Goal: Task Accomplishment & Management: Complete application form

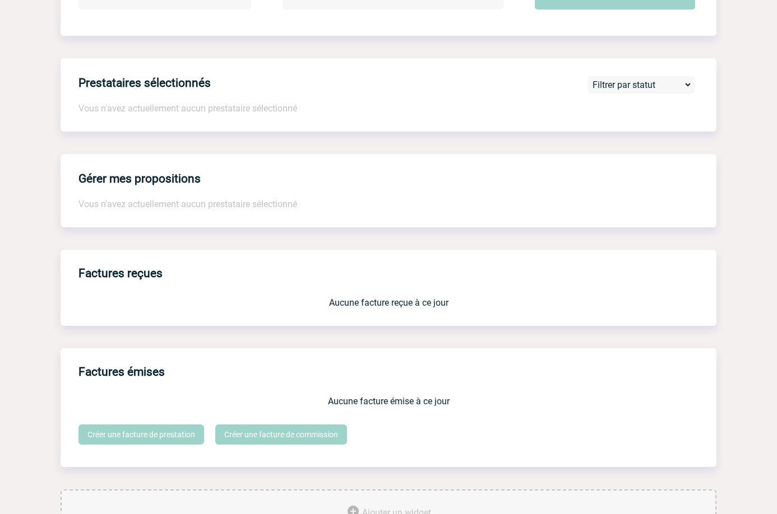
scroll to position [119, 0]
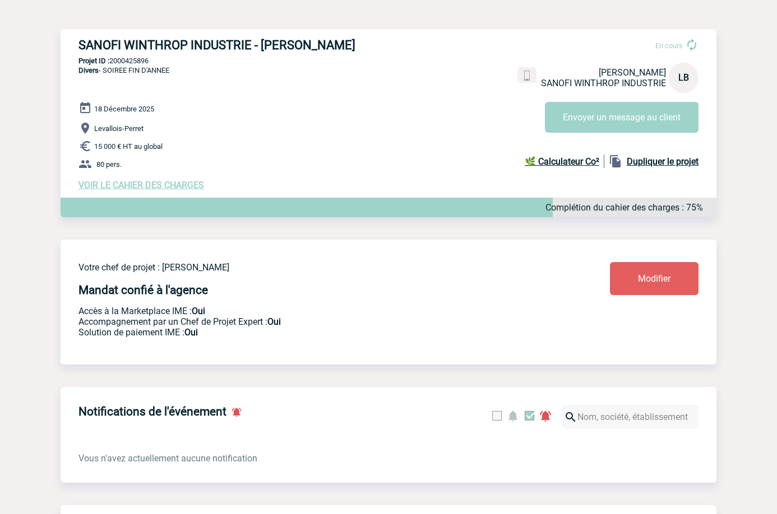
click at [328, 50] on h3 "SANOFI WINTHROP INDUSTRIE - Laure BOUCHERON" at bounding box center [246, 45] width 336 height 14
copy h3 "BOUCHERON"
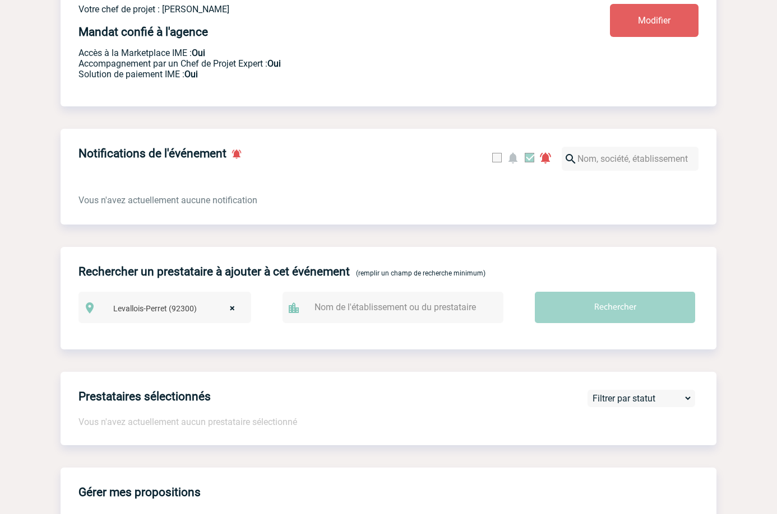
scroll to position [470, 0]
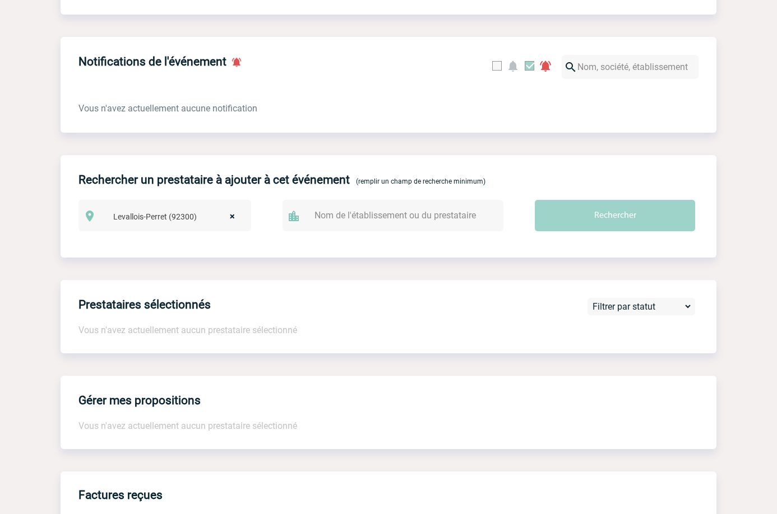
drag, startPoint x: 649, startPoint y: 109, endPoint x: 618, endPoint y: 105, distance: 31.6
click at [649, 109] on div "Vous n'avez actuellement aucune notification" at bounding box center [389, 103] width 656 height 22
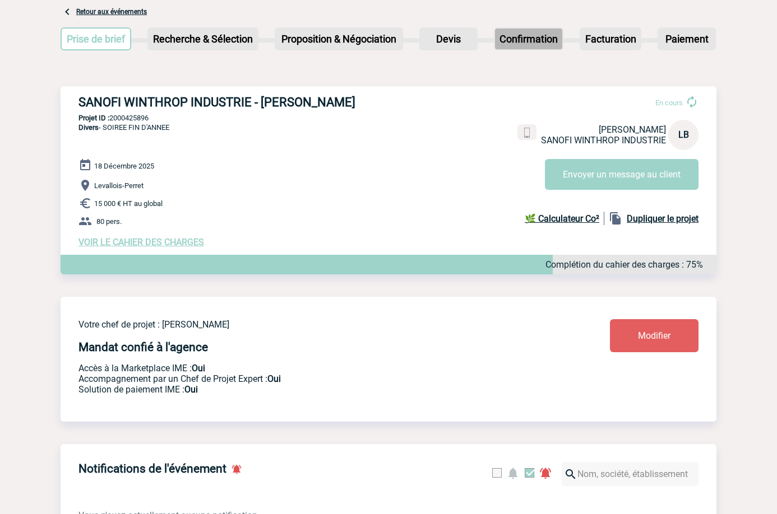
scroll to position [0, 0]
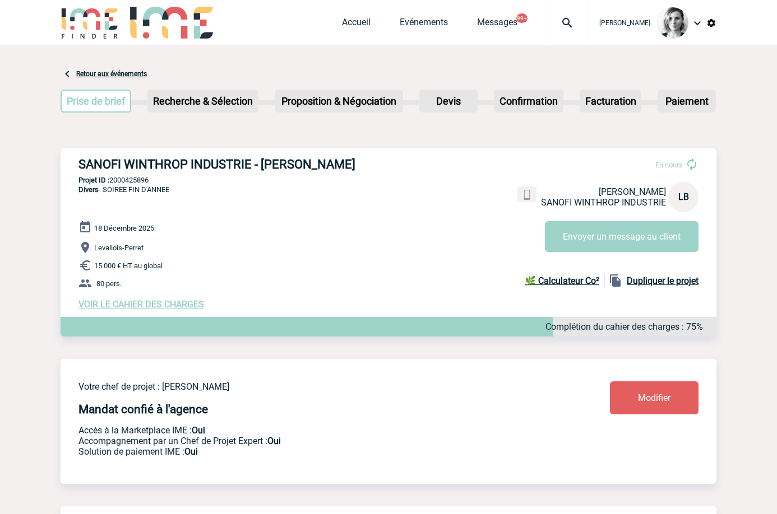
click at [412, 13] on div "Accueil Evénements Messages 99+ Projet, client Projet, client" at bounding box center [465, 22] width 246 height 45
click at [419, 23] on link "Evénements" at bounding box center [424, 25] width 48 height 16
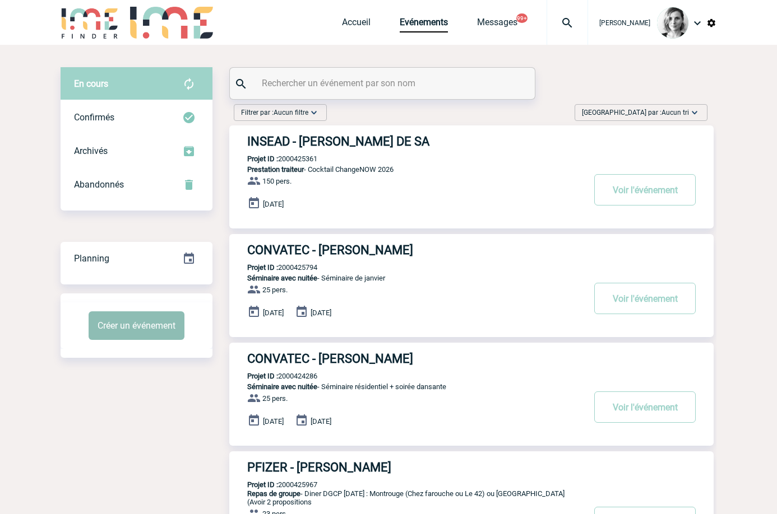
click at [166, 321] on button "Créer un événement" at bounding box center [137, 326] width 96 height 29
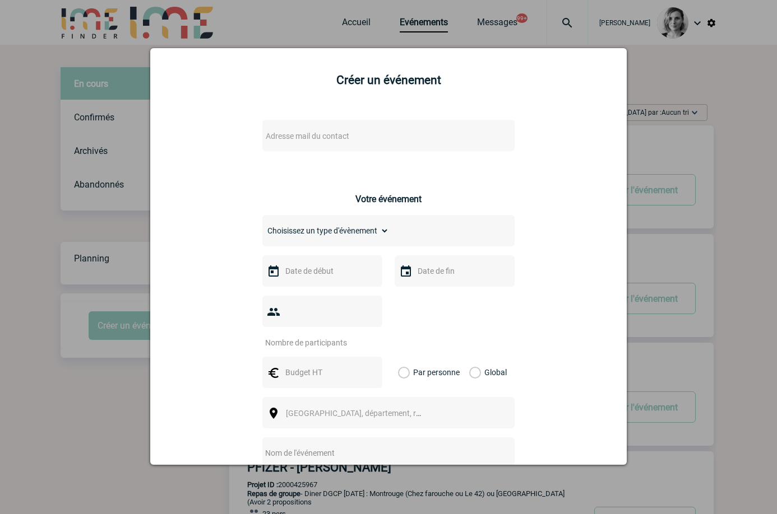
click at [266, 138] on span "Adresse mail du contact" at bounding box center [308, 136] width 84 height 9
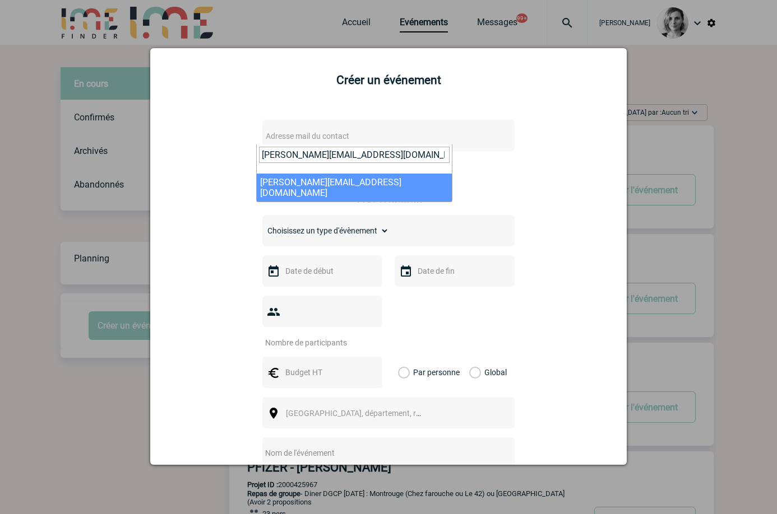
type input "elise.aubert@novartis.com"
select select "131485"
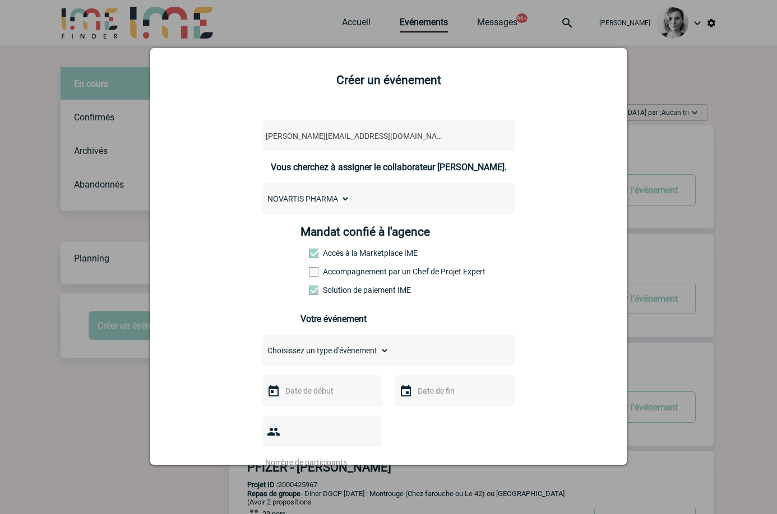
drag, startPoint x: 516, startPoint y: 202, endPoint x: 461, endPoint y: 197, distance: 55.2
click at [516, 202] on div "elise.aubert@novartis.com elise.aubert@novartis.com Vous cherchez à assigner le…" at bounding box center [388, 458] width 448 height 698
click at [330, 276] on label "Accompagnement par un Chef de Projet Expert" at bounding box center [333, 271] width 49 height 9
click at [0, 0] on input "Accompagnement par un Chef de Projet Expert" at bounding box center [0, 0] width 0 height 0
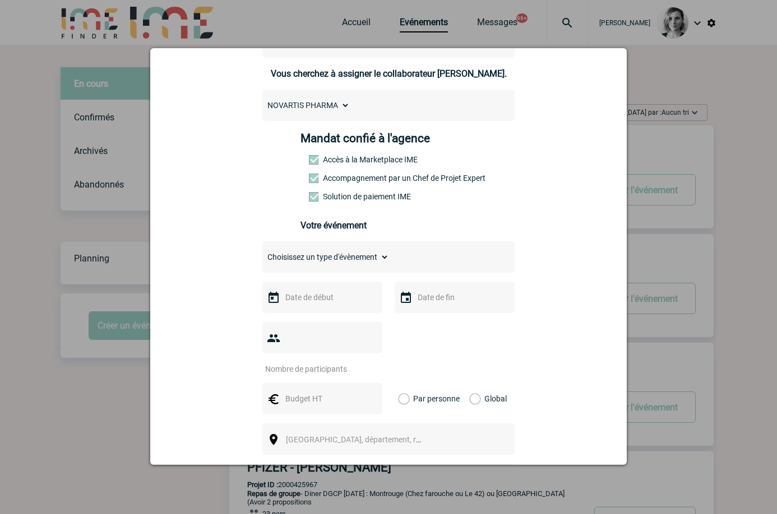
scroll to position [210, 0]
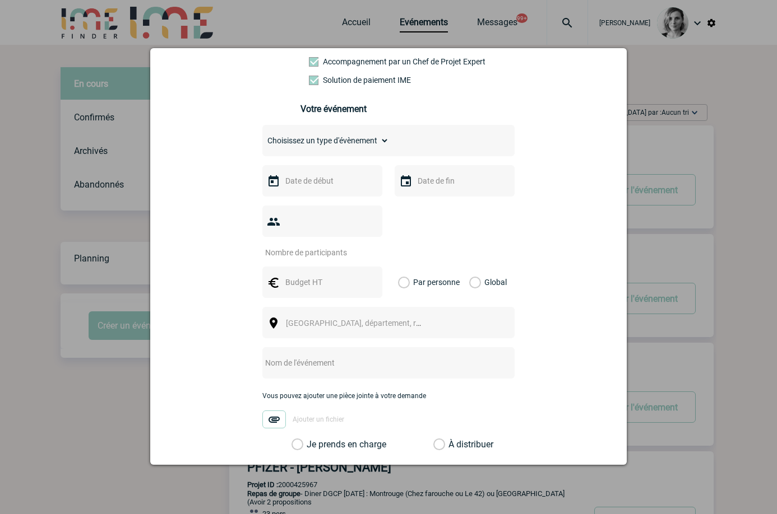
click at [340, 138] on select "Choisissez un type d'évènement Séminaire avec nuitée Séminaire sans nuitée Repa…" at bounding box center [325, 141] width 127 height 16
drag, startPoint x: 615, startPoint y: 149, endPoint x: 577, endPoint y: 175, distance: 46.3
click at [615, 149] on div "Créer un événement elise.aubert@novartis.com elise.aubert@novartis.com Vous che…" at bounding box center [388, 256] width 476 height 417
click at [322, 187] on input "text" at bounding box center [320, 181] width 77 height 15
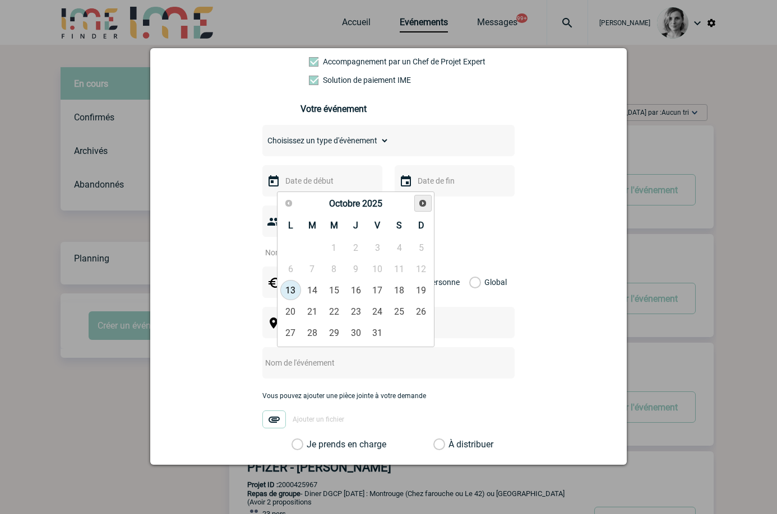
click at [425, 203] on span "Suivant" at bounding box center [422, 203] width 9 height 9
click at [425, 197] on link "Suivant" at bounding box center [422, 203] width 17 height 17
click at [422, 205] on span "Suivant" at bounding box center [422, 203] width 9 height 9
click at [379, 268] on link "6" at bounding box center [377, 269] width 21 height 20
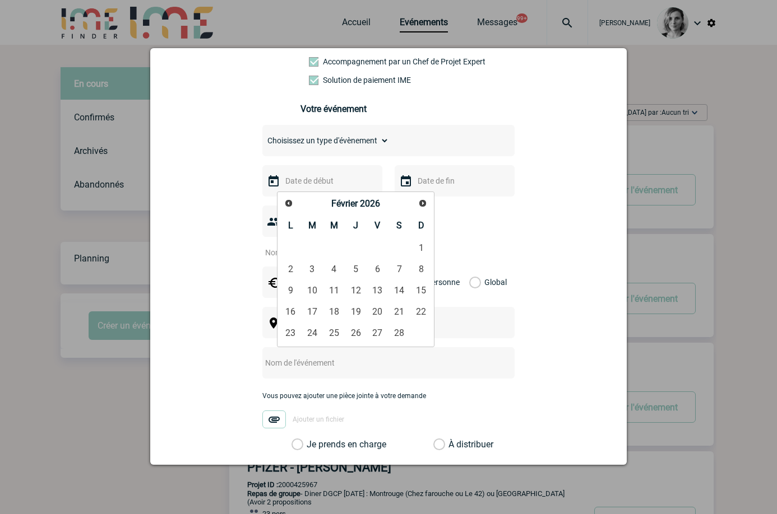
type input "06-02-2026"
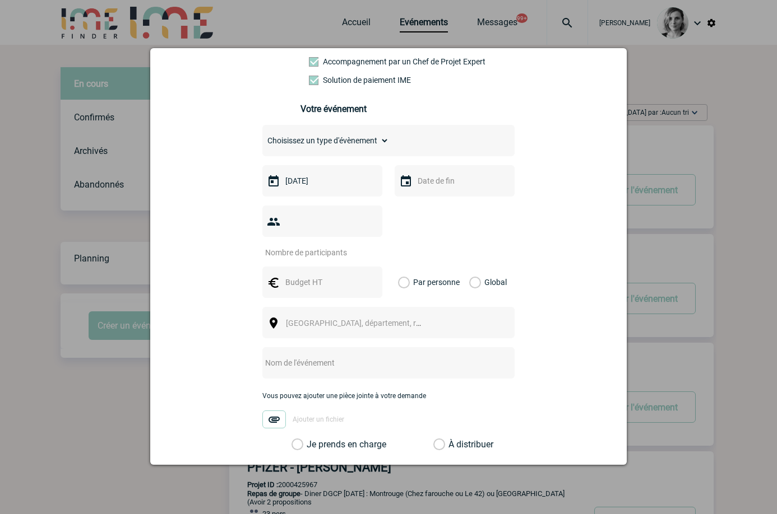
click at [296, 143] on select "Choisissez un type d'évènement Séminaire avec nuitée Séminaire sans nuitée Repa…" at bounding box center [325, 141] width 127 height 16
click at [426, 209] on div at bounding box center [388, 232] width 252 height 52
click at [310, 178] on input "06-02-2026" at bounding box center [320, 181] width 77 height 15
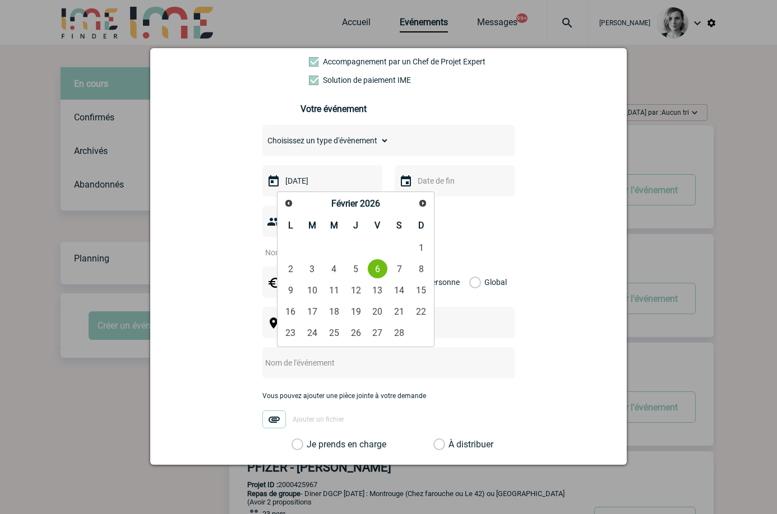
click at [226, 227] on div "elise.aubert@novartis.com elise.aubert@novartis.com Vous cherchez à assigner le…" at bounding box center [388, 248] width 448 height 698
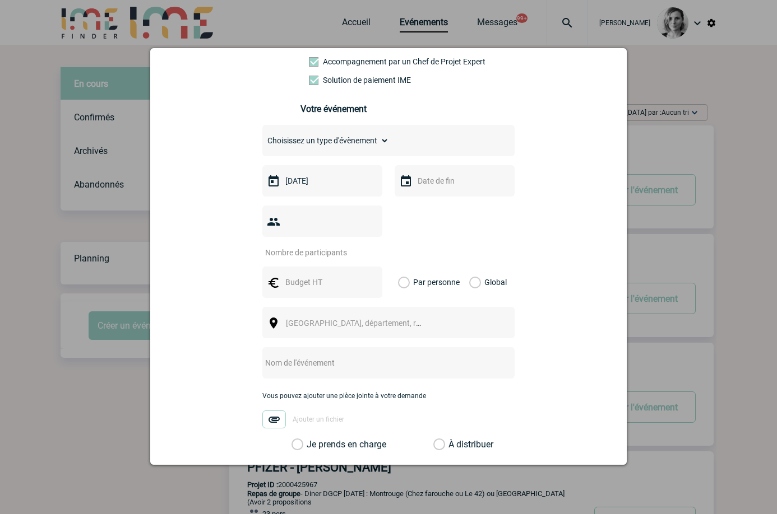
click at [309, 245] on input "number" at bounding box center [314, 252] width 105 height 15
click at [497, 244] on div "Choisissez un type d'évènement Séminaire avec nuitée Séminaire sans nuitée Repa…" at bounding box center [388, 288] width 252 height 326
click at [326, 245] on input "number" at bounding box center [314, 252] width 105 height 15
type input "16"
click at [473, 213] on div "16" at bounding box center [388, 232] width 252 height 52
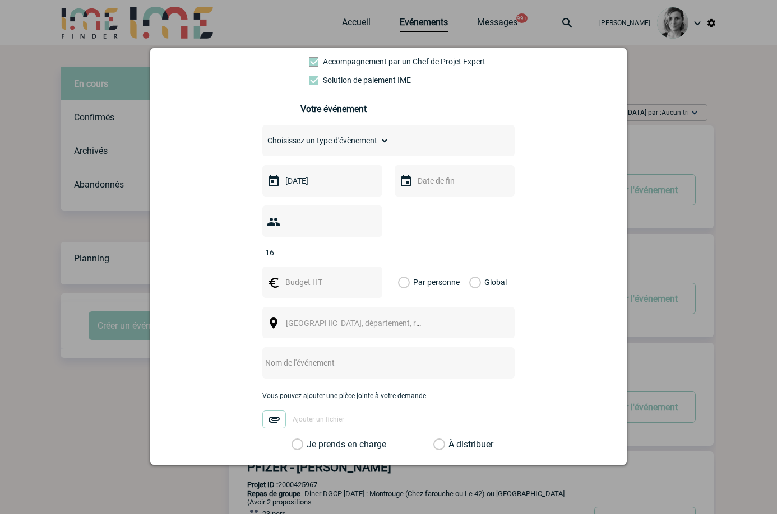
click at [288, 279] on div at bounding box center [322, 282] width 120 height 31
click at [288, 273] on div at bounding box center [322, 282] width 120 height 31
click at [290, 275] on input "text" at bounding box center [320, 282] width 77 height 15
type input "4000"
click at [469, 267] on label "Global" at bounding box center [472, 282] width 7 height 31
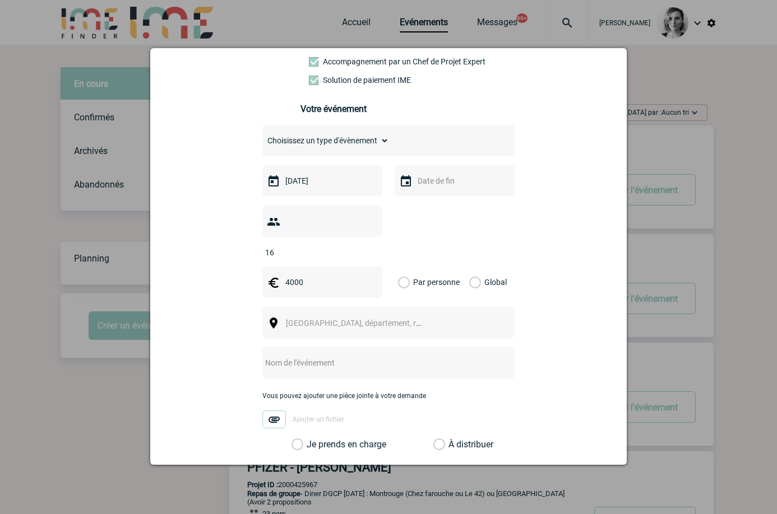
click at [0, 0] on input "Global" at bounding box center [0, 0] width 0 height 0
click at [320, 319] on span "Ville, département, région..." at bounding box center [364, 323] width 156 height 9
click at [410, 267] on label "Par personne" at bounding box center [404, 282] width 12 height 31
click at [0, 0] on input "Par personne" at bounding box center [0, 0] width 0 height 0
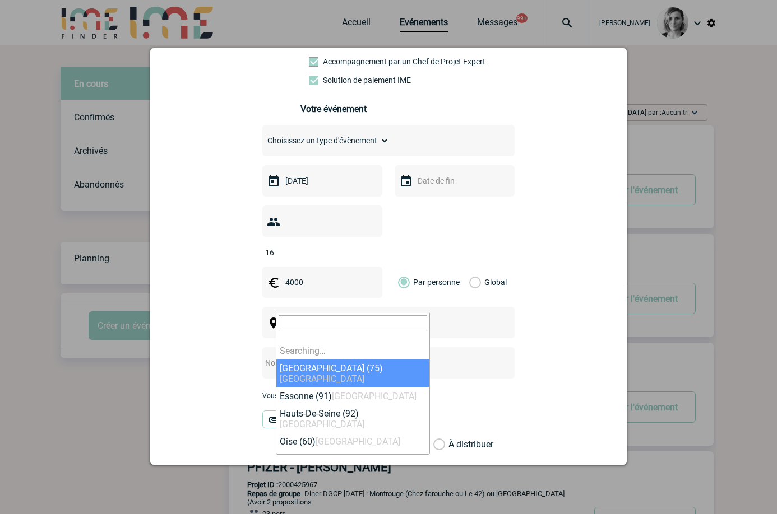
click at [301, 319] on span "Ville, département, région..." at bounding box center [364, 323] width 156 height 9
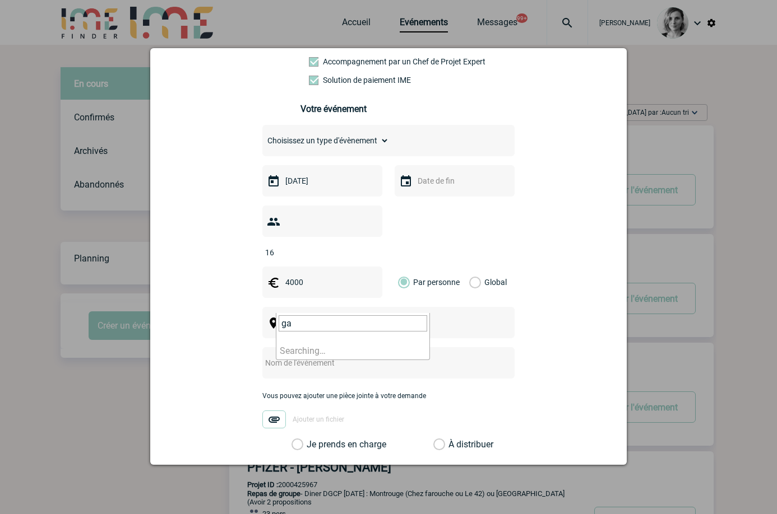
type input "g"
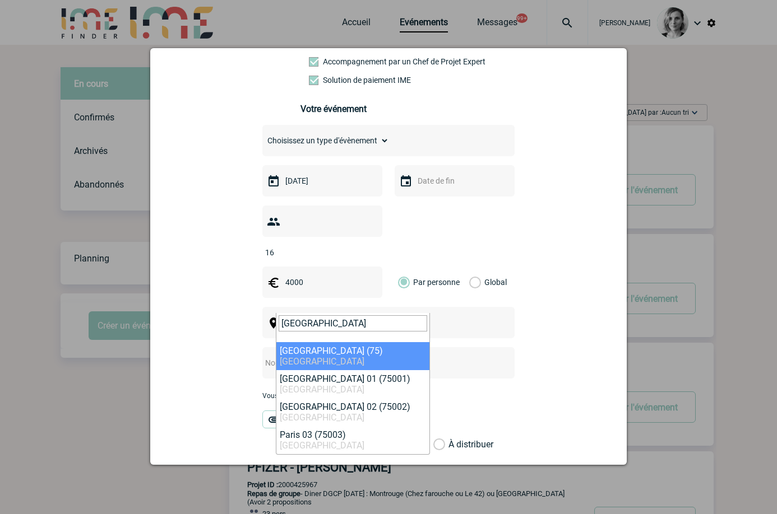
type input "paris"
select select "3"
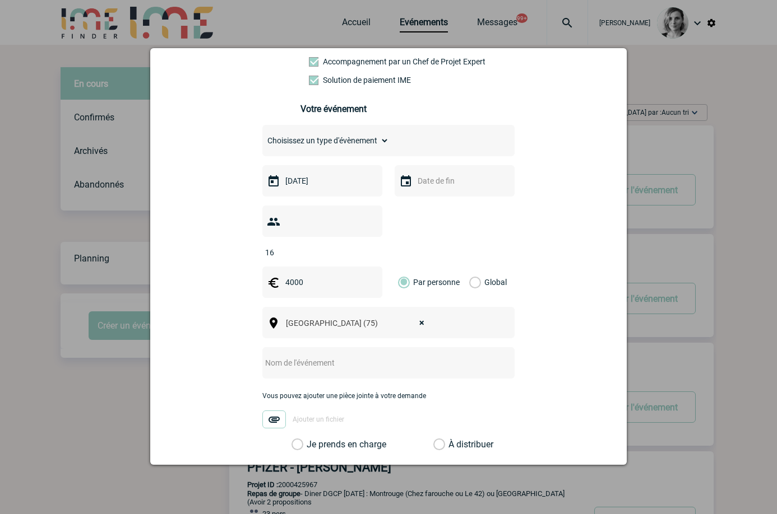
drag, startPoint x: 550, startPoint y: 382, endPoint x: 358, endPoint y: 386, distance: 192.8
click at [550, 382] on div "elise.aubert@novartis.com elise.aubert@novartis.com Vous cherchez à assigner le…" at bounding box center [388, 248] width 448 height 698
click at [296, 354] on div at bounding box center [388, 362] width 252 height 31
click at [302, 354] on div at bounding box center [388, 362] width 252 height 31
click at [305, 347] on div at bounding box center [388, 362] width 252 height 31
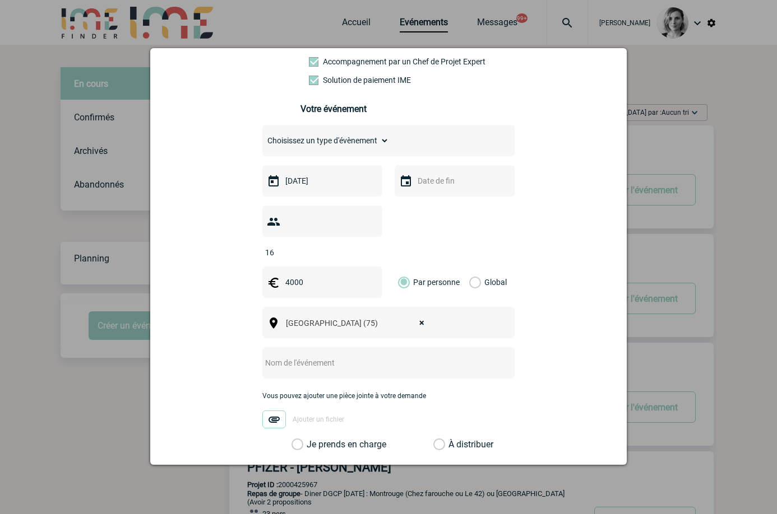
click at [305, 356] on input "text" at bounding box center [373, 363] width 222 height 15
paste input "Board In'Nov LMC 2026"
type input "Board In'Nov LMC 2026"
click at [310, 439] on label "Je prends en charge" at bounding box center [300, 444] width 19 height 11
click at [0, 0] on input "Je prends en charge" at bounding box center [0, 0] width 0 height 0
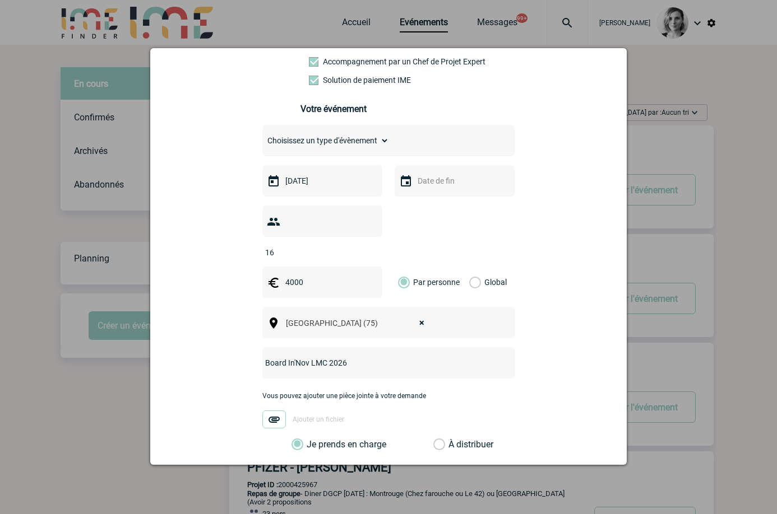
scroll to position [341, 0]
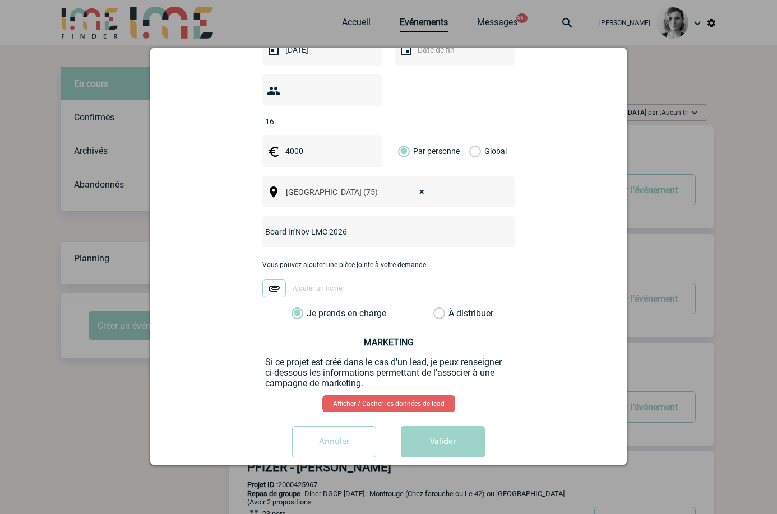
click at [422, 400] on div "elise.aubert@novartis.com elise.aubert@novartis.com Vous cherchez à assigner le…" at bounding box center [388, 117] width 448 height 698
click at [436, 428] on button "Valider" at bounding box center [443, 442] width 84 height 31
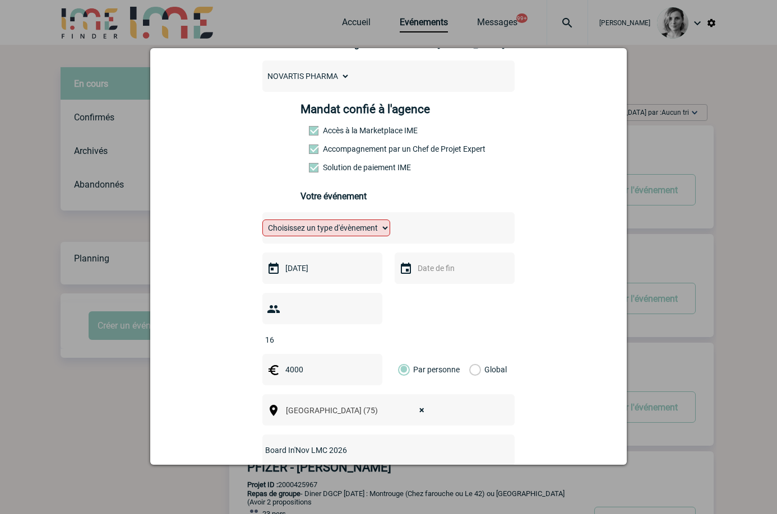
scroll to position [0, 0]
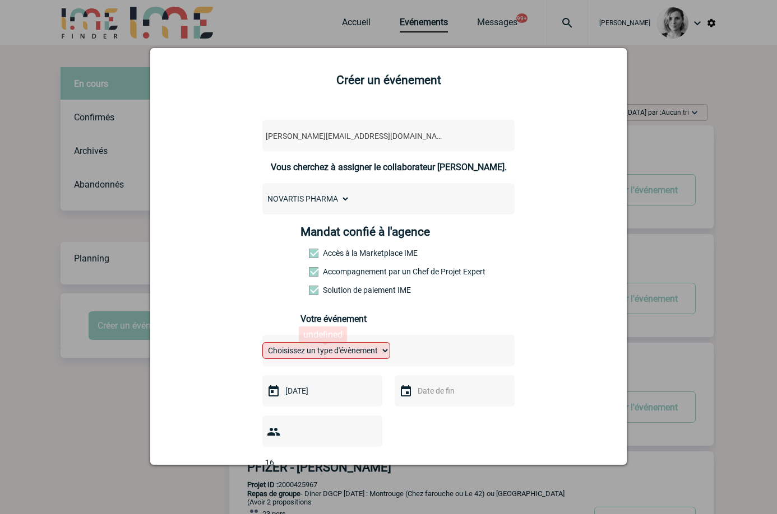
drag, startPoint x: 325, startPoint y: 358, endPoint x: 326, endPoint y: 364, distance: 6.3
click at [325, 358] on select "Choisissez un type d'évènement Séminaire avec nuitée Séminaire sans nuitée Repa…" at bounding box center [326, 350] width 128 height 17
select select "2"
click at [262, 345] on select "Choisissez un type d'évènement Séminaire avec nuitée Séminaire sans nuitée Repa…" at bounding box center [326, 350] width 128 height 17
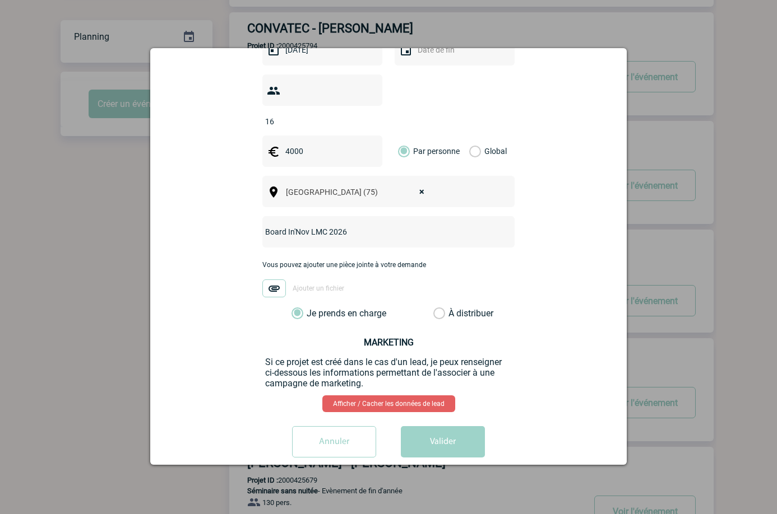
scroll to position [280, 0]
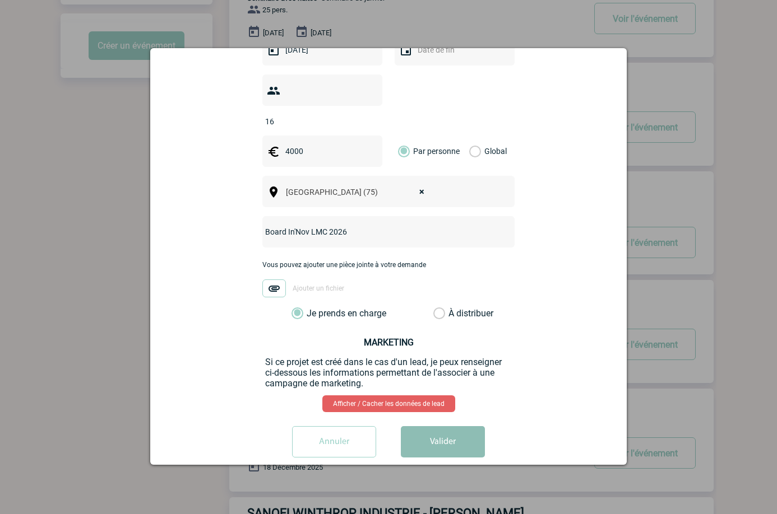
click at [437, 428] on button "Valider" at bounding box center [443, 442] width 84 height 31
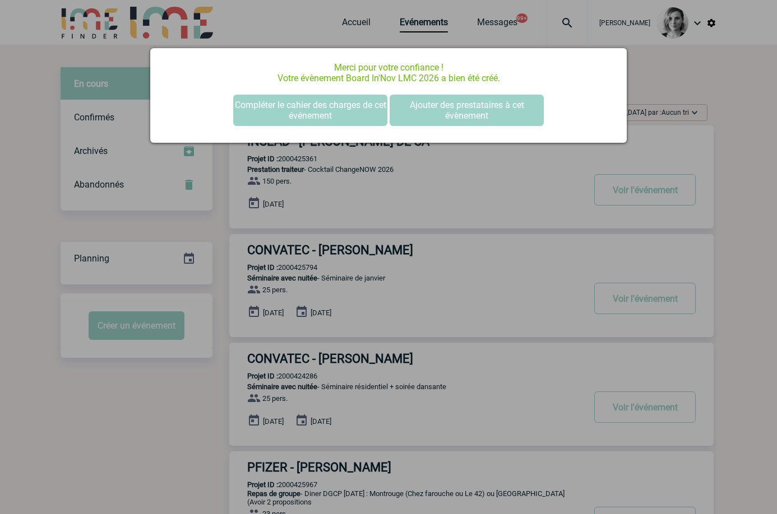
scroll to position [0, 0]
click at [313, 104] on button "Compléter le cahier des charges de cet événement" at bounding box center [310, 110] width 154 height 31
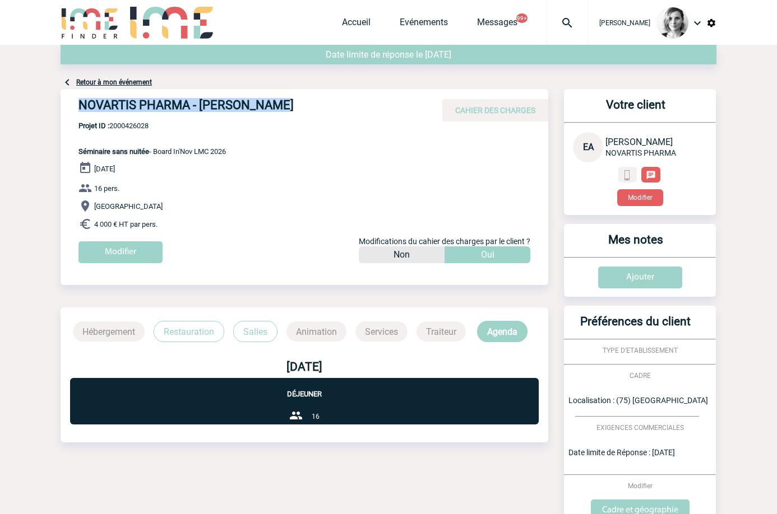
drag, startPoint x: 64, startPoint y: 112, endPoint x: 298, endPoint y: 96, distance: 234.2
click at [298, 96] on div "NOVARTIS PHARMA - [PERSON_NAME] CAHIER DES CHARGES" at bounding box center [305, 105] width 488 height 33
copy h4 "NOVARTIS PHARMA - [PERSON_NAME]"
click at [140, 124] on span "Projet ID : 2000426028" at bounding box center [151, 126] width 147 height 8
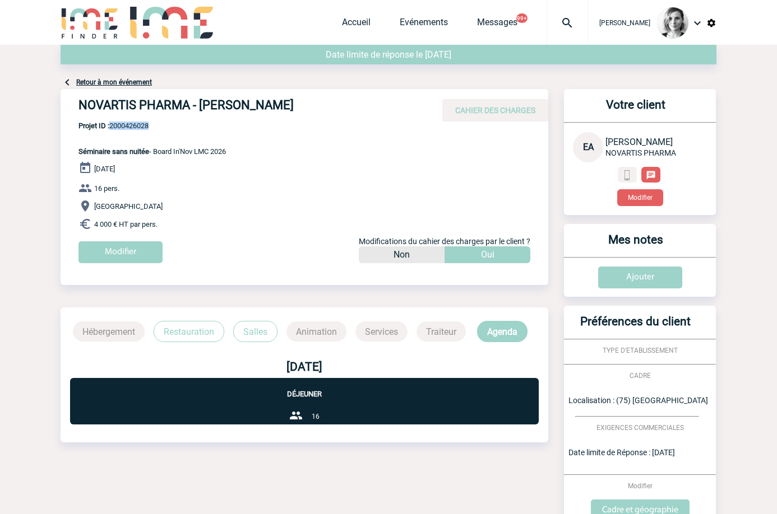
copy span "2000426028"
click at [128, 131] on p "Projet ID : 2000426028 Séminaire sans nuitée - Board In'Nov LMC 2026" at bounding box center [143, 139] width 165 height 34
click at [131, 119] on div "NOVARTIS PHARMA - [PERSON_NAME] CAHIER DES CHARGES" at bounding box center [305, 105] width 488 height 33
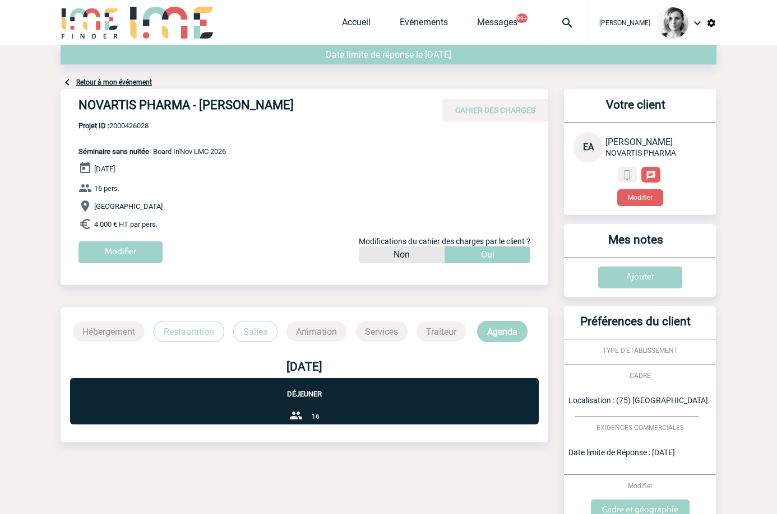
click at [146, 117] on div "NOVARTIS PHARMA - [PERSON_NAME] CAHIER DES CHARGES" at bounding box center [305, 105] width 488 height 33
click at [136, 128] on span "Projet ID : 2000426028" at bounding box center [151, 126] width 147 height 8
copy span "2000426028"
